Goal: Transaction & Acquisition: Purchase product/service

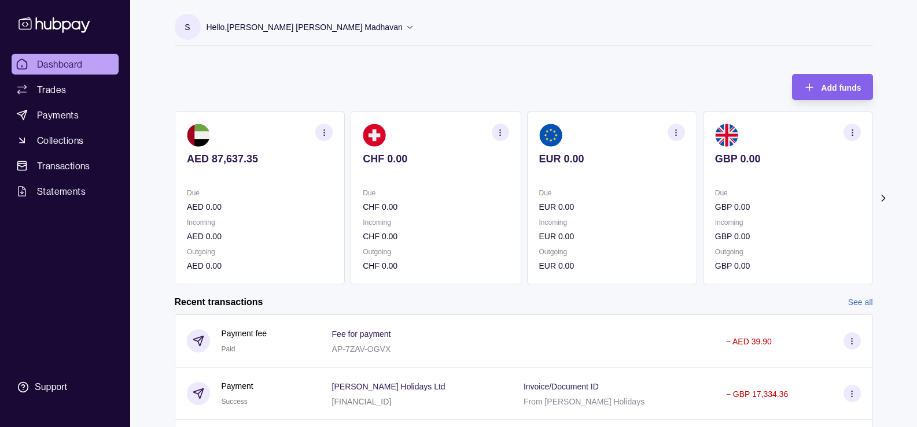
click at [246, 160] on p "AED 87,637.35" at bounding box center [260, 159] width 146 height 13
click at [67, 117] on span "Payments" at bounding box center [58, 115] width 42 height 14
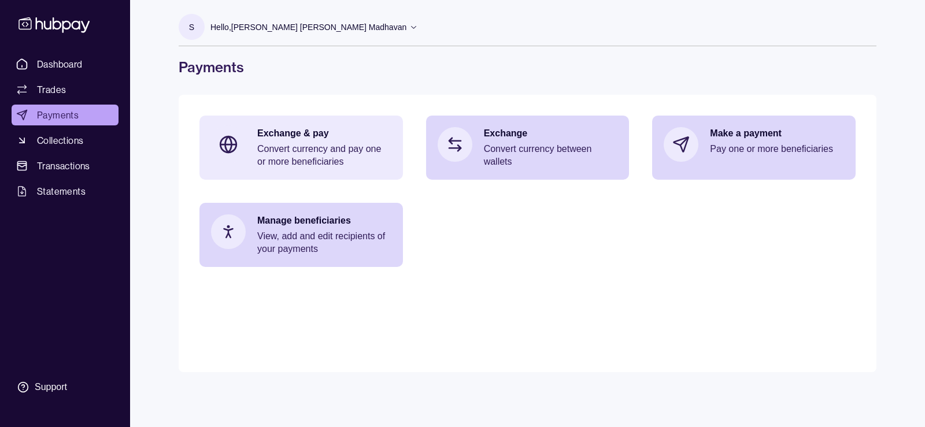
click at [297, 132] on p "Exchange & pay" at bounding box center [324, 133] width 134 height 13
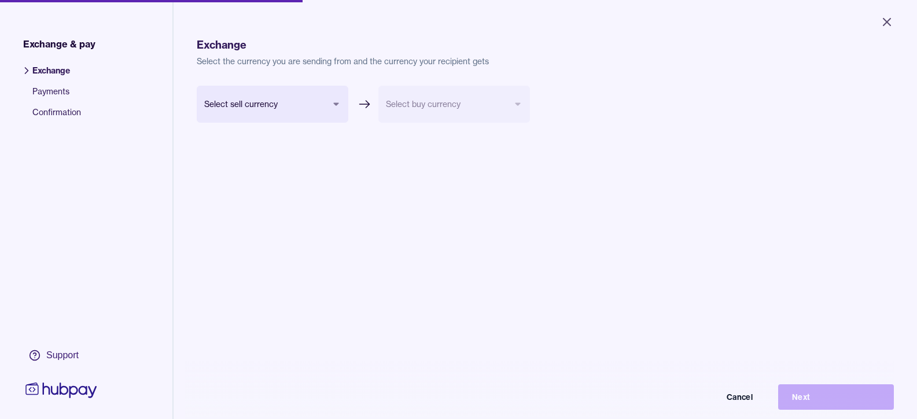
click at [337, 119] on body "Close Exchange & pay Exchange Payments Confirmation Support Exchange Select the…" at bounding box center [458, 209] width 917 height 419
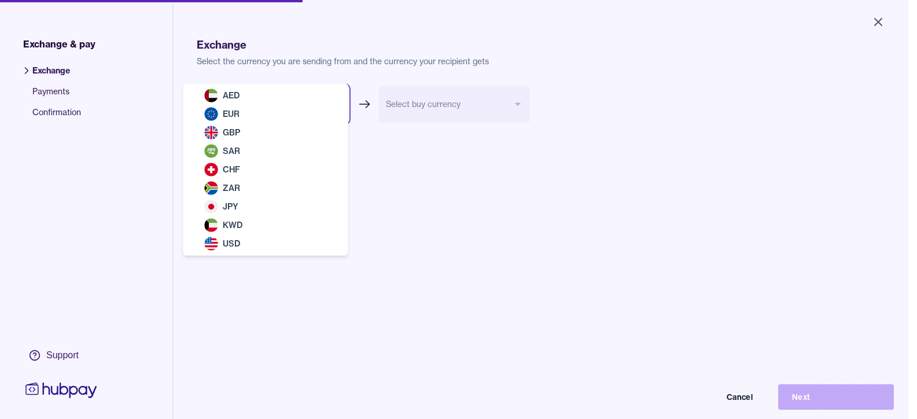
click at [387, 152] on html "Close Exchange & pay Exchange Payments Confirmation Support Exchange Select the…" at bounding box center [458, 209] width 917 height 419
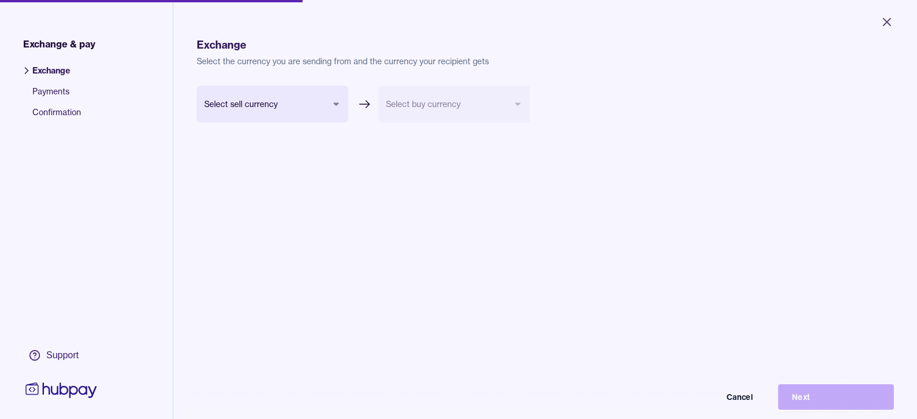
click at [331, 112] on body "Close Exchange & pay Exchange Payments Confirmation Support Exchange Select the…" at bounding box center [458, 209] width 917 height 419
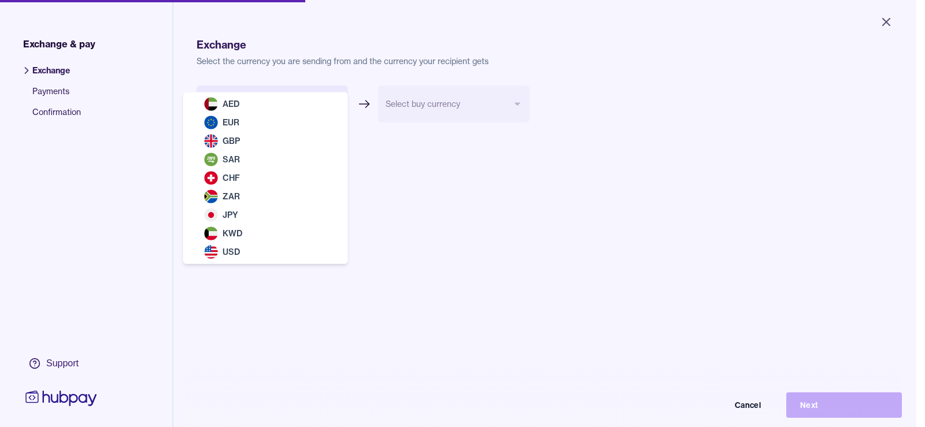
select select "***"
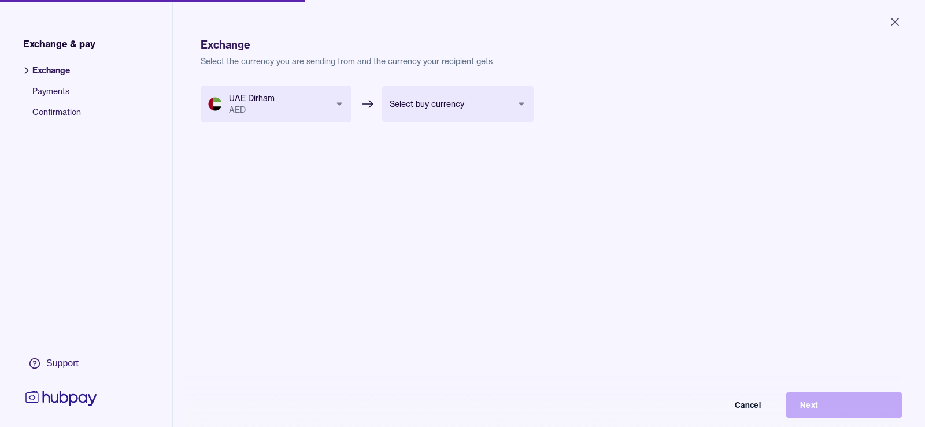
click at [445, 113] on body "Close Exchange & pay Exchange Payments Confirmation Support Exchange Select the…" at bounding box center [462, 213] width 925 height 427
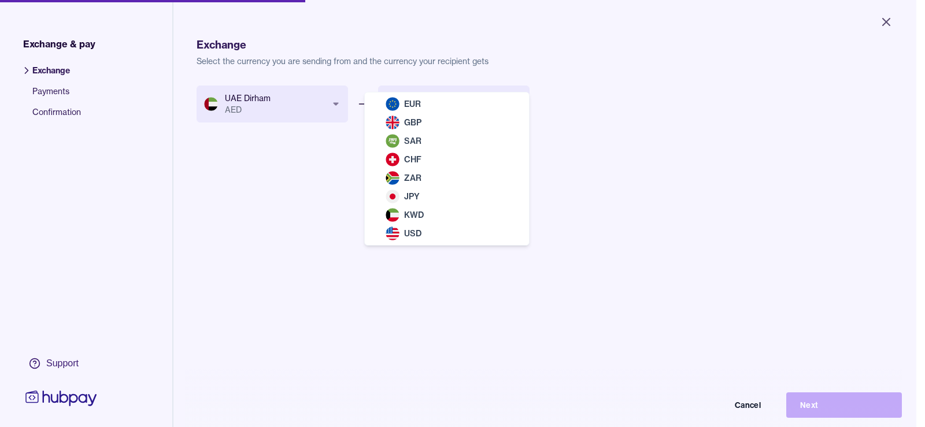
select select "***"
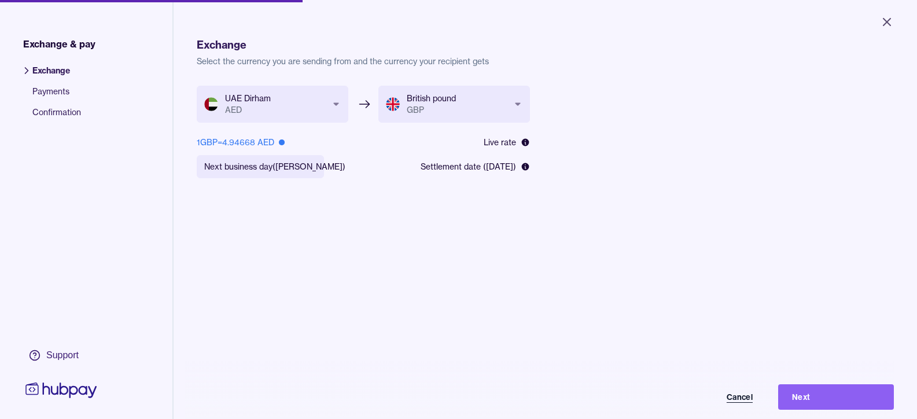
click at [743, 398] on button "Cancel" at bounding box center [709, 396] width 116 height 25
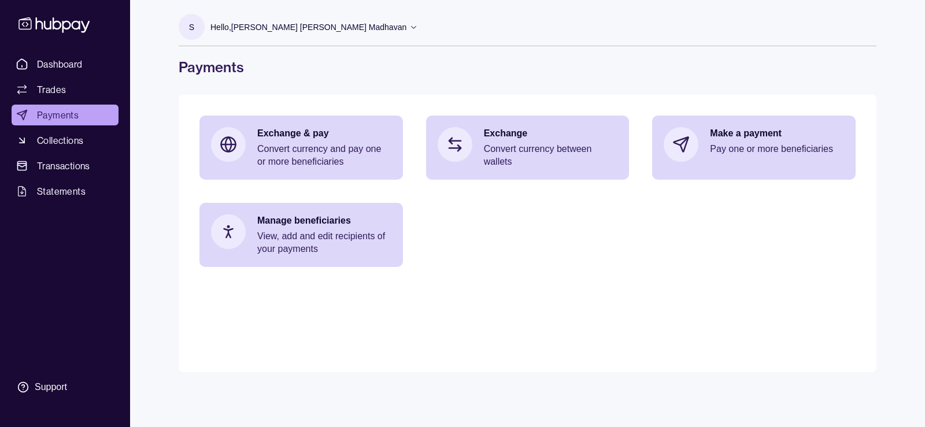
click at [418, 29] on icon at bounding box center [413, 27] width 9 height 9
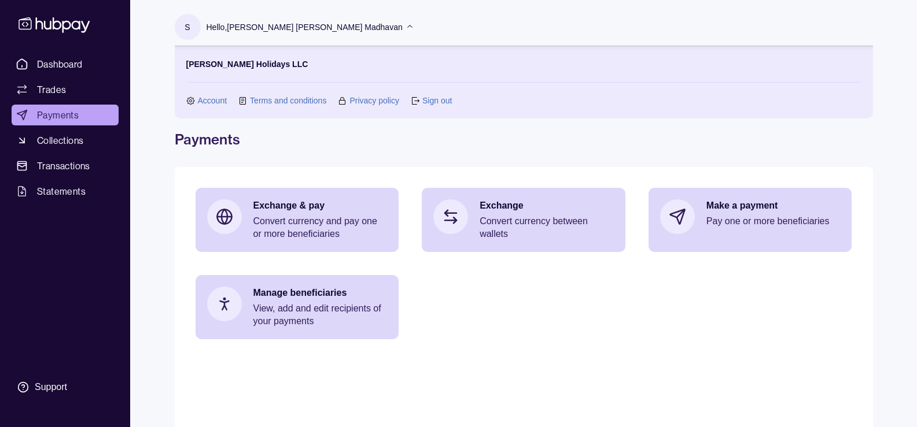
click at [426, 98] on link "Sign out" at bounding box center [436, 100] width 29 height 13
